Goal: Task Accomplishment & Management: Complete application form

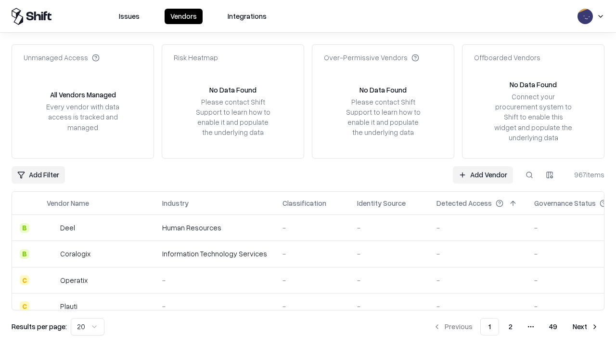
click at [483, 174] on link "Add Vendor" at bounding box center [483, 174] width 60 height 17
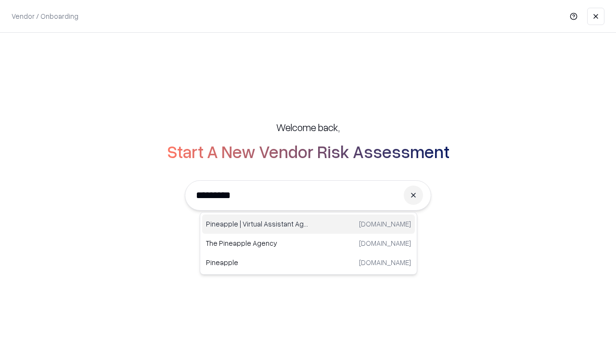
click at [309, 224] on div "Pineapple | Virtual Assistant Agency [DOMAIN_NAME]" at bounding box center [308, 223] width 213 height 19
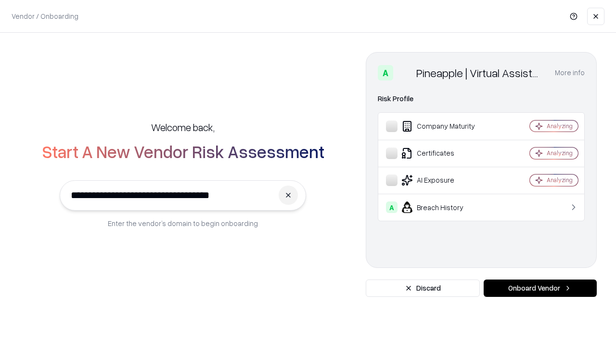
type input "**********"
click at [540, 288] on button "Onboard Vendor" at bounding box center [540, 287] width 113 height 17
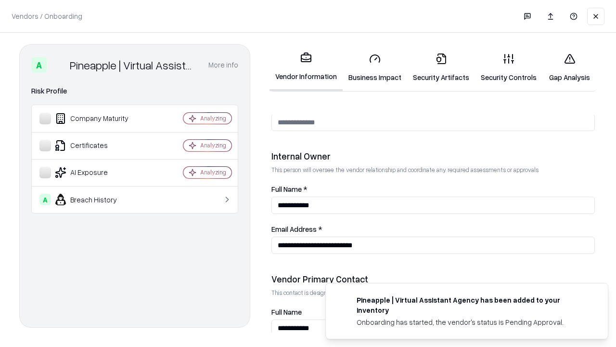
scroll to position [499, 0]
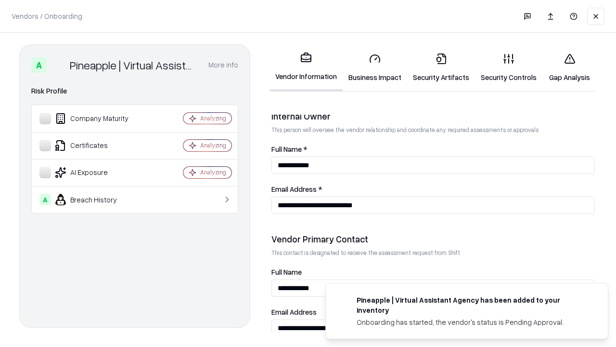
click at [375, 67] on link "Business Impact" at bounding box center [375, 67] width 65 height 45
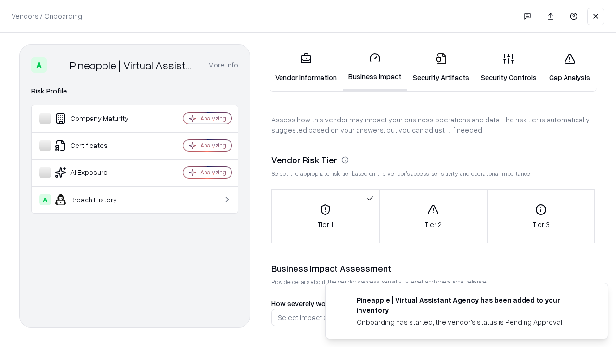
click at [441, 67] on link "Security Artifacts" at bounding box center [441, 67] width 68 height 45
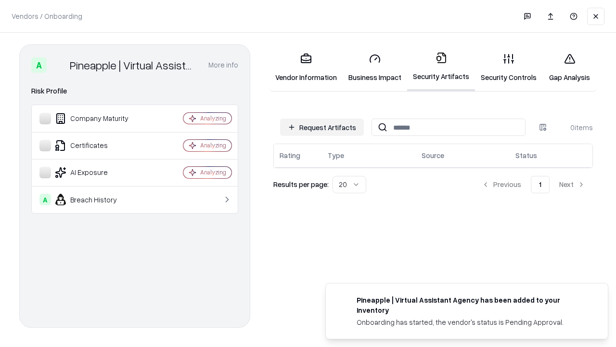
click at [322, 127] on button "Request Artifacts" at bounding box center [322, 126] width 84 height 17
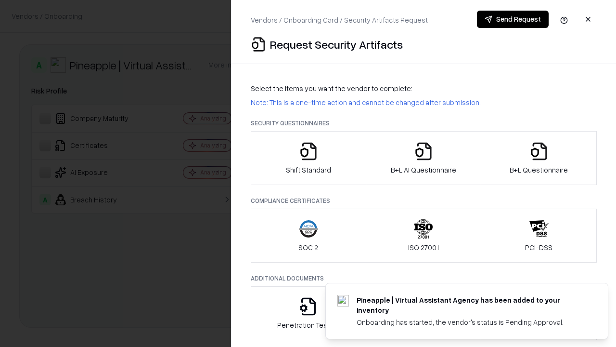
click at [308, 158] on icon "button" at bounding box center [308, 151] width 19 height 19
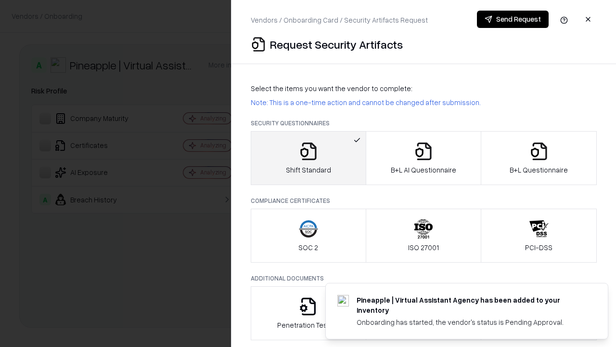
click at [513, 19] on button "Send Request" at bounding box center [513, 19] width 72 height 17
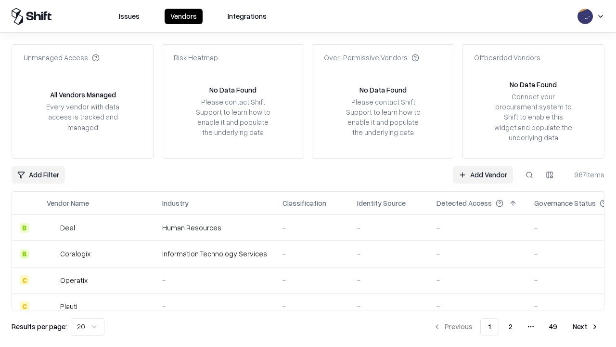
click at [530, 174] on button at bounding box center [529, 174] width 17 height 17
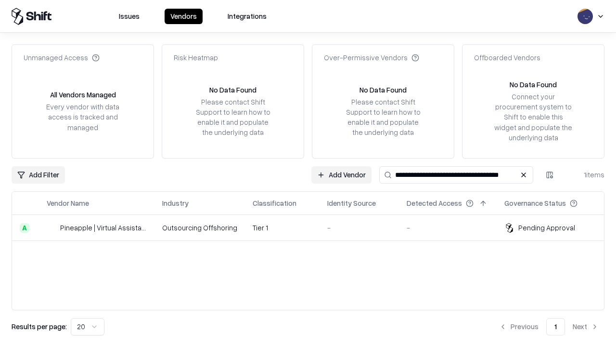
type input "**********"
click at [314, 227] on td "Tier 1" at bounding box center [282, 228] width 75 height 26
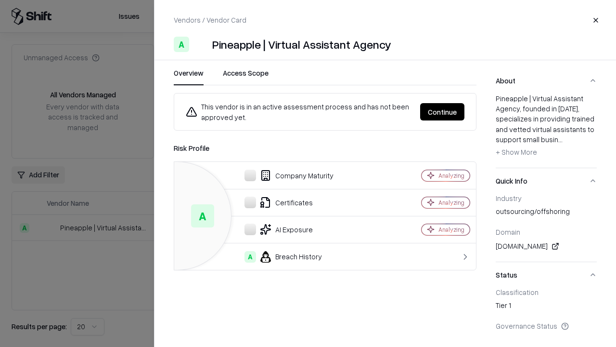
click at [443, 112] on button "Continue" at bounding box center [442, 111] width 44 height 17
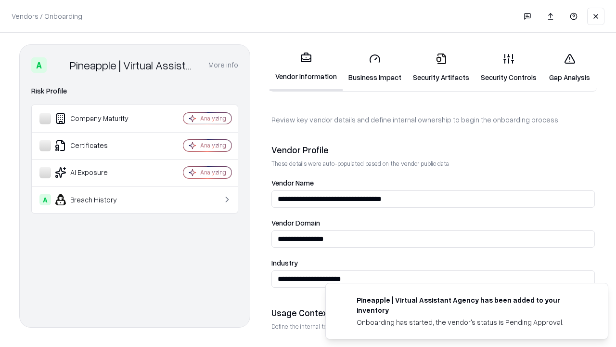
click at [441, 67] on link "Security Artifacts" at bounding box center [441, 67] width 68 height 45
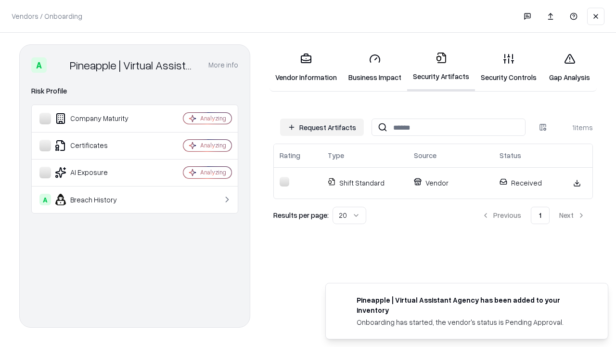
click at [509, 67] on link "Security Controls" at bounding box center [508, 67] width 67 height 45
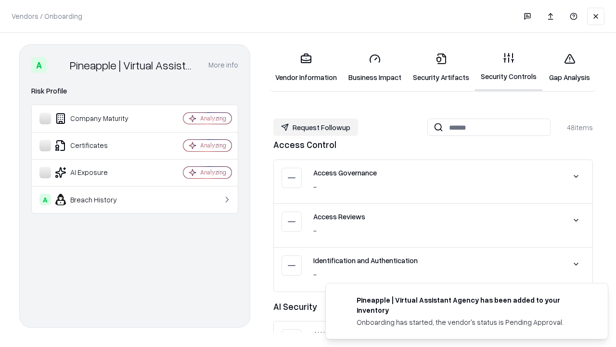
click at [316, 127] on button "Request Followup" at bounding box center [316, 126] width 85 height 17
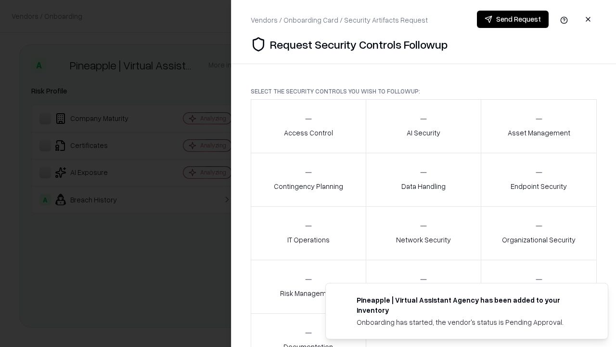
click at [308, 126] on div "Access Control" at bounding box center [308, 126] width 49 height 24
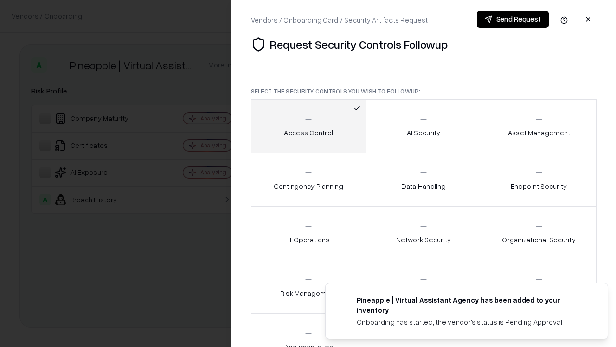
click at [513, 19] on button "Send Request" at bounding box center [513, 19] width 72 height 17
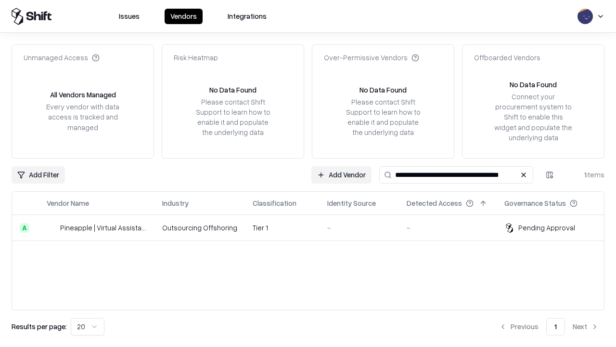
type input "**********"
click at [314, 227] on td "Tier 1" at bounding box center [282, 228] width 75 height 26
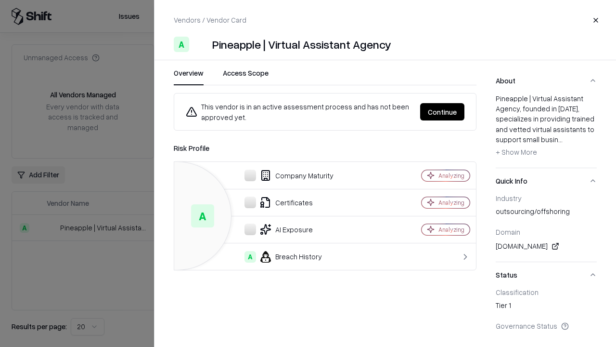
click at [443, 112] on button "Continue" at bounding box center [442, 111] width 44 height 17
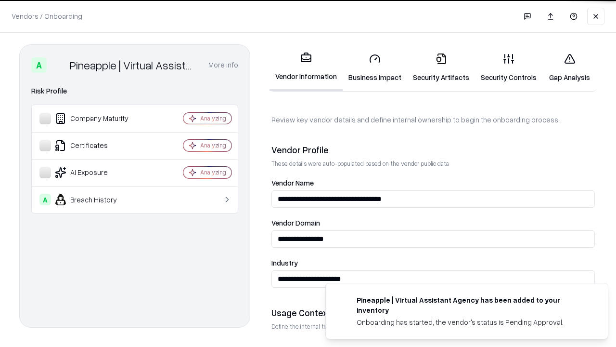
click at [570, 67] on link "Gap Analysis" at bounding box center [570, 67] width 54 height 45
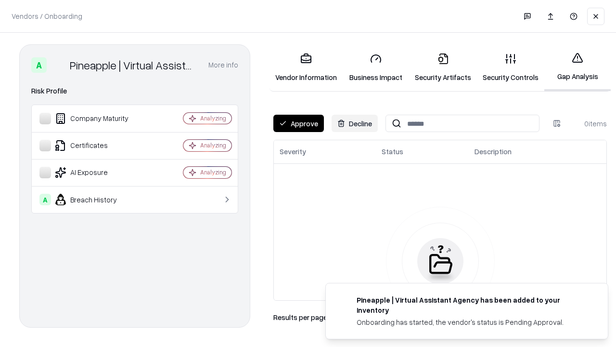
click at [299, 123] on button "Approve" at bounding box center [299, 123] width 51 height 17
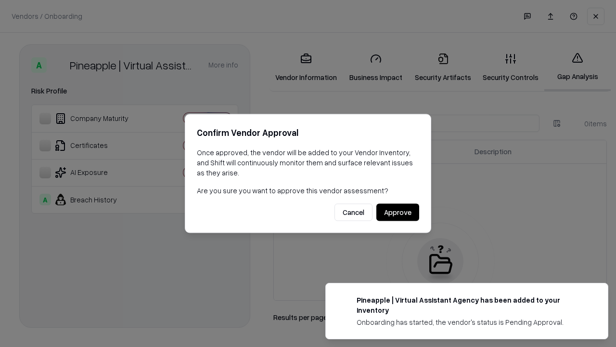
click at [398, 212] on button "Approve" at bounding box center [398, 212] width 43 height 17
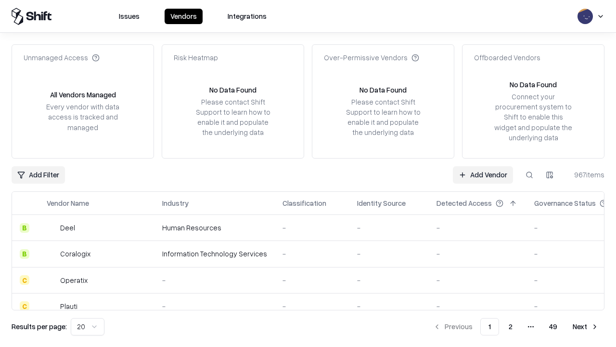
type input "**********"
click at [483, 174] on link "Add Vendor" at bounding box center [483, 174] width 60 height 17
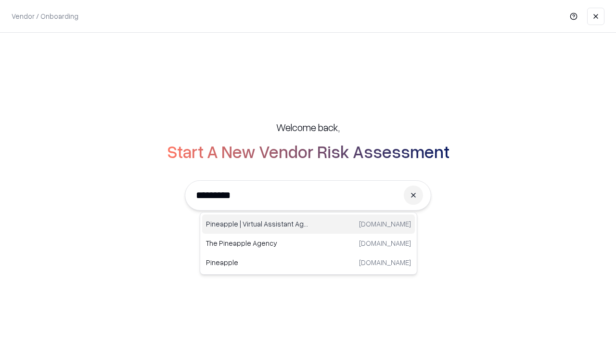
click at [309, 224] on div "Pineapple | Virtual Assistant Agency [DOMAIN_NAME]" at bounding box center [308, 223] width 213 height 19
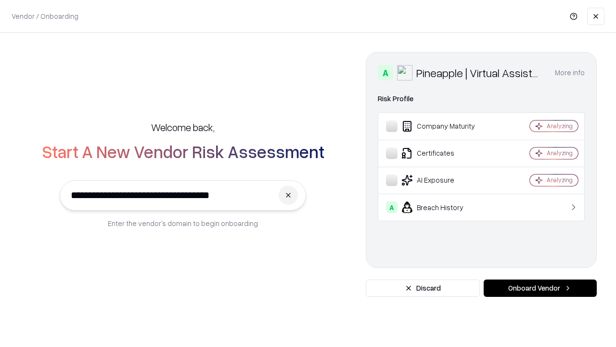
type input "**********"
click at [540, 288] on button "Onboard Vendor" at bounding box center [540, 287] width 113 height 17
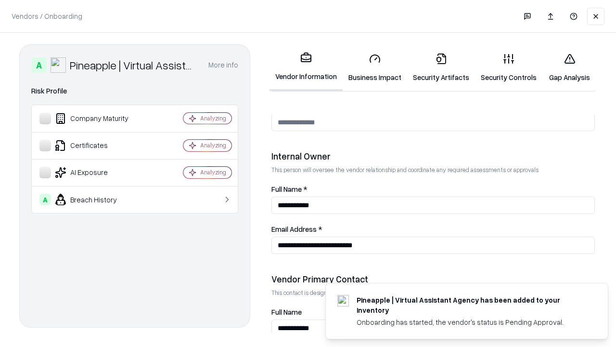
scroll to position [499, 0]
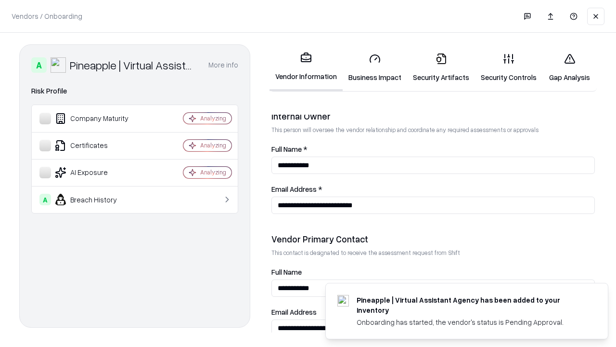
click at [570, 67] on link "Gap Analysis" at bounding box center [570, 67] width 54 height 45
